Goal: Find specific page/section: Find specific page/section

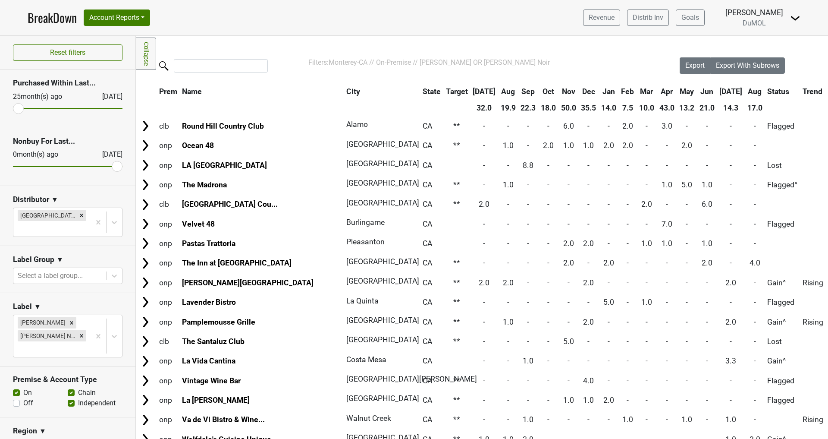
scroll to position [84, 0]
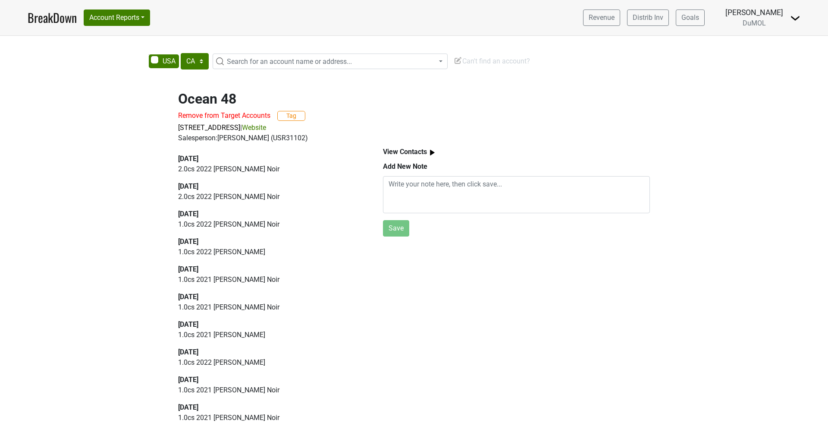
select select "CA"
click at [266, 63] on span "Search for an account name or address..." at bounding box center [289, 61] width 125 height 8
type input "bristol farms"
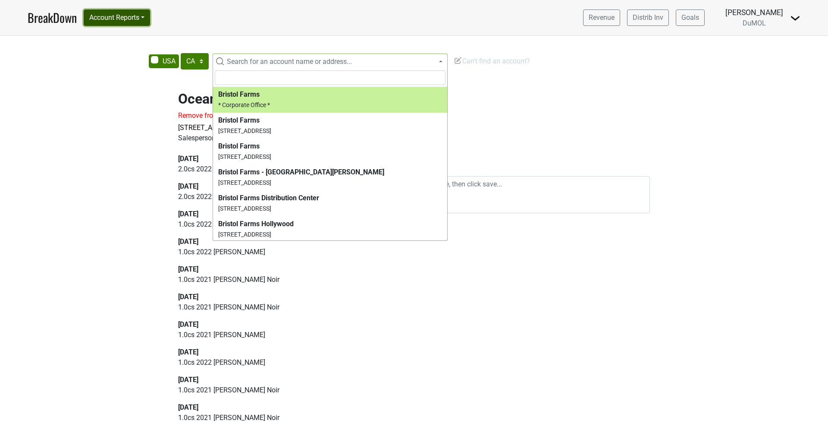
click at [141, 13] on button "Account Reports" at bounding box center [117, 17] width 66 height 16
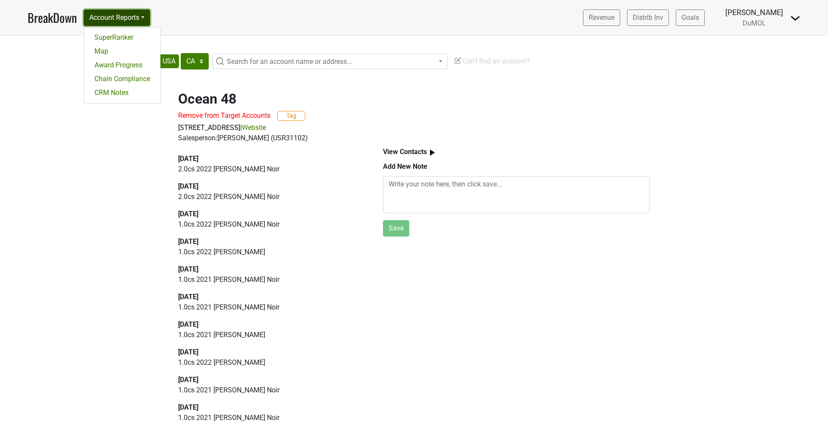
click at [141, 12] on button "Account Reports" at bounding box center [117, 17] width 66 height 16
click at [236, 63] on span "Search for an account name or address..." at bounding box center [289, 61] width 125 height 8
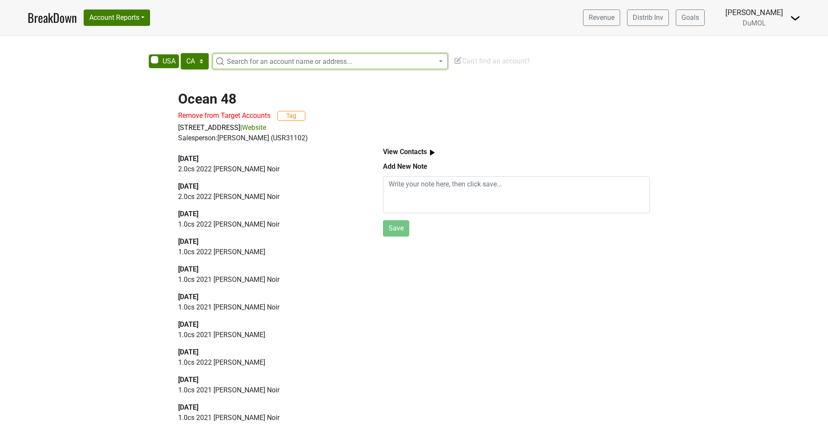
drag, startPoint x: 236, startPoint y: 63, endPoint x: 233, endPoint y: 72, distance: 9.7
click at [236, 63] on span "Search for an account name or address..." at bounding box center [289, 61] width 125 height 8
click at [204, 61] on select "AK AL AR AZ CA CO CT DC DE FL GA HI IA ID IL IN KS KY LA MA MD ME MI MN MO MS M…" at bounding box center [195, 61] width 28 height 16
select select "CO"
click at [181, 53] on select "AK AL AR AZ CA CO CT DC DE FL GA HI IA ID IL IN KS KY LA MA MD ME MI MN MO MS M…" at bounding box center [195, 61] width 28 height 16
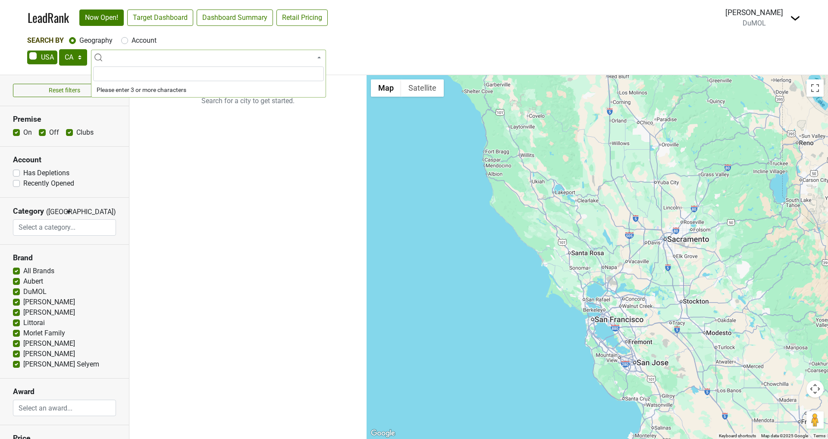
select select "CA"
select select
drag, startPoint x: 125, startPoint y: 41, endPoint x: 120, endPoint y: 57, distance: 16.1
click at [132, 41] on label "Account" at bounding box center [144, 40] width 25 height 10
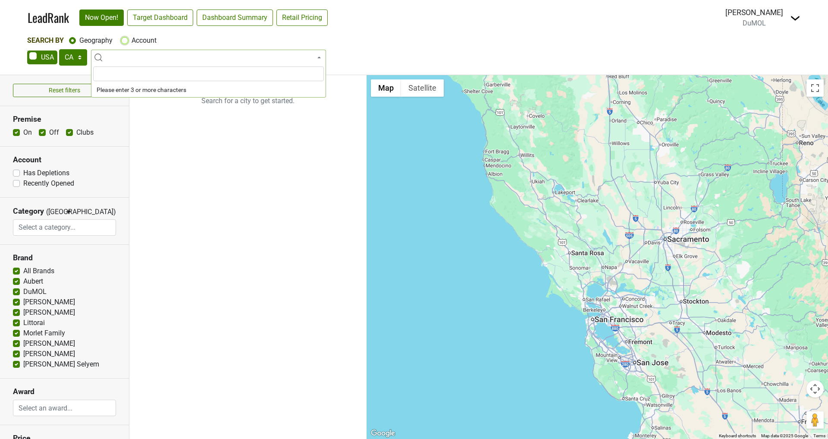
click at [125, 41] on input "Account" at bounding box center [124, 39] width 7 height 9
radio input "true"
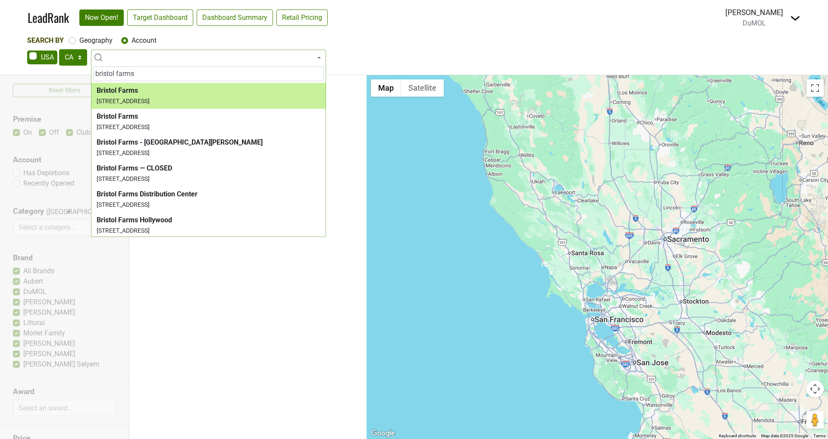
type input "bristol farms"
select select "124457512"
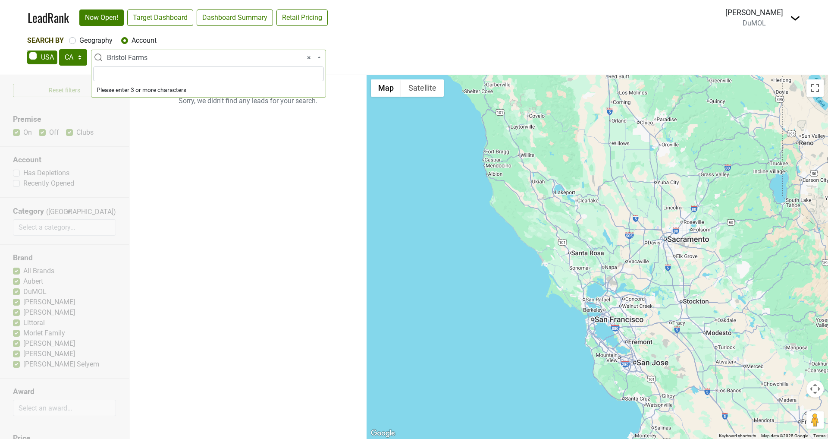
click at [209, 59] on span "× Bristol Farms" at bounding box center [211, 58] width 208 height 10
click at [82, 55] on select "AK AL AR AZ CA CO CT DC DE FL [GEOGRAPHIC_DATA] HI IA ID IL IN KS [GEOGRAPHIC_D…" at bounding box center [73, 57] width 28 height 16
select select "CO"
click at [59, 49] on select "AK AL AR AZ CA CO CT DC DE FL [GEOGRAPHIC_DATA] HI IA ID IL IN KS [GEOGRAPHIC_D…" at bounding box center [73, 57] width 28 height 16
select select
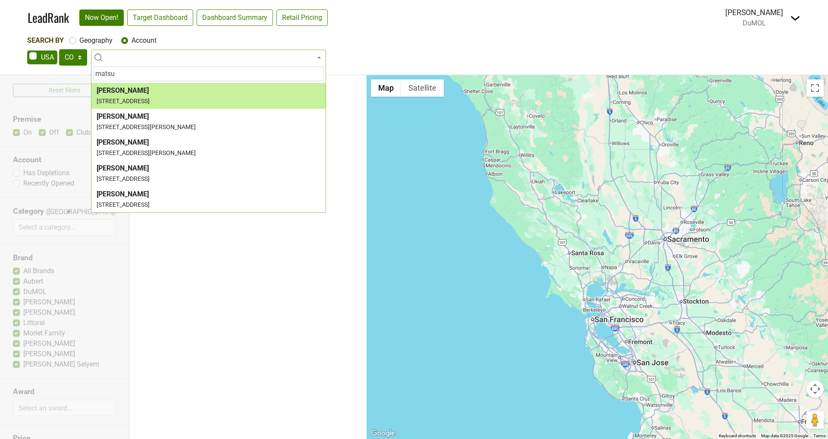
type input "matsu"
select select "183004"
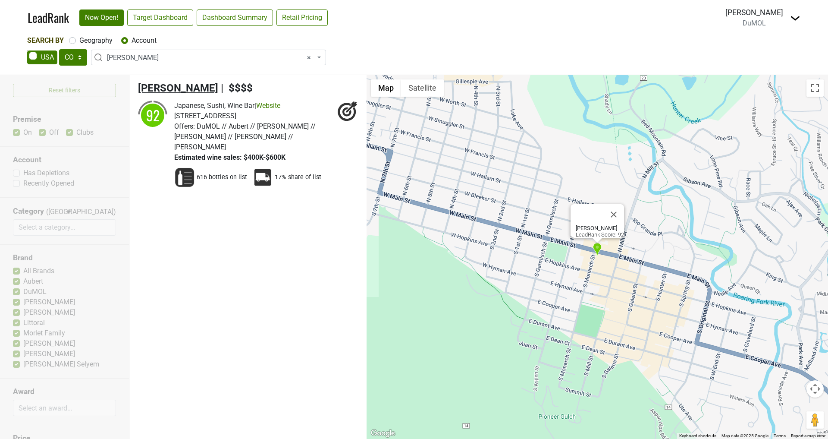
click at [186, 89] on span "[PERSON_NAME]" at bounding box center [178, 88] width 80 height 12
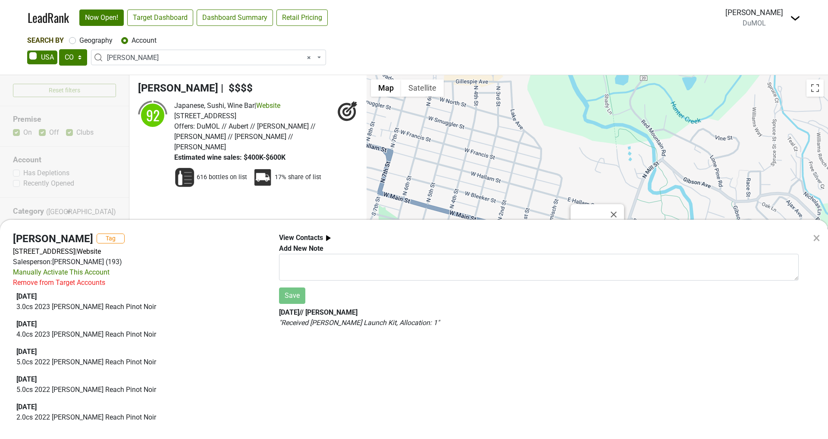
click at [167, 59] on div "× Matsuhisa Aspen Tag [STREET_ADDRESS] | Website Salesperson: [PERSON_NAME] (19…" at bounding box center [414, 219] width 828 height 439
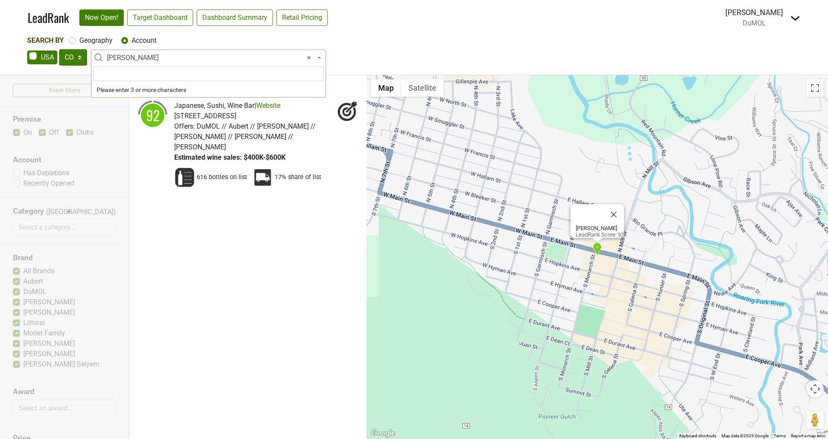
click at [167, 57] on span "× [PERSON_NAME]" at bounding box center [211, 58] width 208 height 10
type input "s"
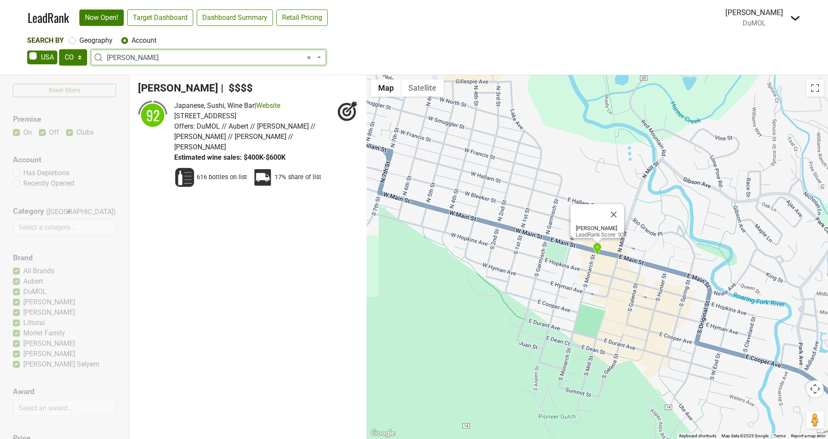
click at [311, 57] on span "× [PERSON_NAME]" at bounding box center [211, 58] width 208 height 10
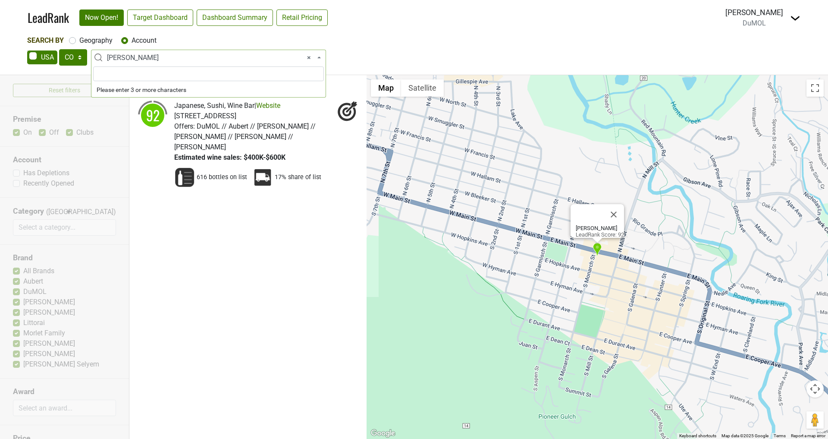
click at [294, 55] on span "× [PERSON_NAME]" at bounding box center [211, 58] width 208 height 10
select select
type input "s"
type input "re"
drag, startPoint x: 246, startPoint y: 251, endPoint x: 231, endPoint y: 210, distance: 42.7
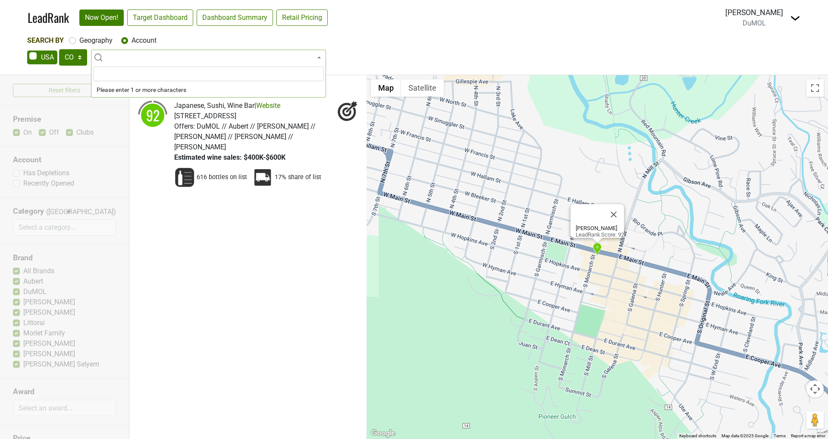
click at [245, 249] on ul "[PERSON_NAME] | $$$$ 92 Japanese, Sushi, Wine Bar | Website Offers:" at bounding box center [247, 257] width 237 height 364
click at [69, 41] on div "Search By Geography Account" at bounding box center [414, 40] width 774 height 10
click at [79, 39] on label "Geography" at bounding box center [95, 40] width 33 height 10
click at [72, 39] on input "Geography" at bounding box center [72, 39] width 7 height 9
radio input "true"
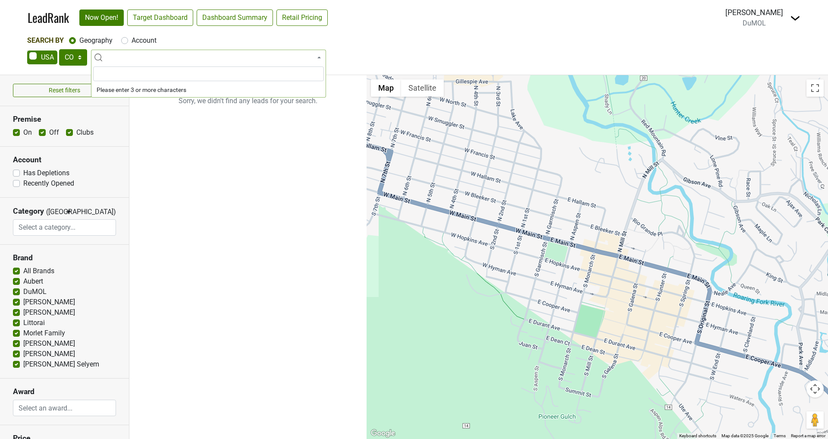
click at [128, 40] on div "Account" at bounding box center [138, 40] width 35 height 10
click at [132, 42] on label "Account" at bounding box center [144, 40] width 25 height 10
click at [122, 42] on input "Account" at bounding box center [124, 39] width 7 height 9
radio input "true"
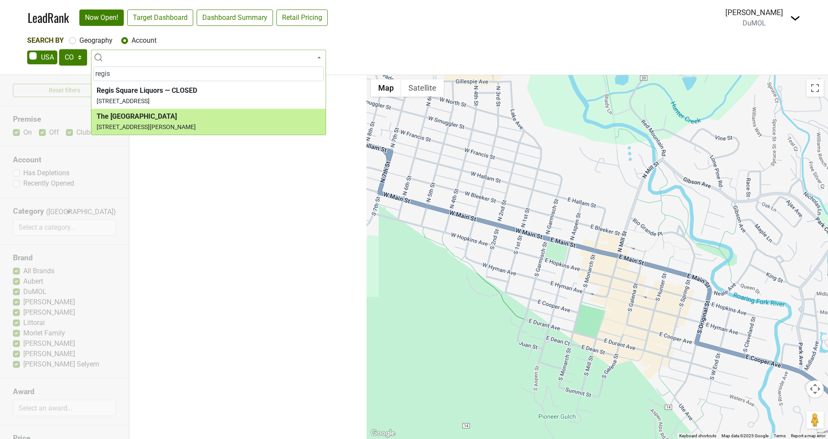
type input "regis"
select select "184813"
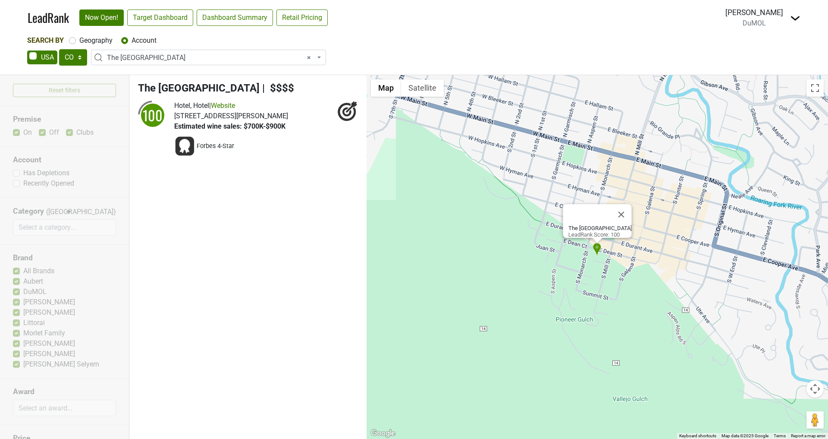
click at [169, 85] on span "The [GEOGRAPHIC_DATA]" at bounding box center [199, 88] width 122 height 12
